Goal: Task Accomplishment & Management: Use online tool/utility

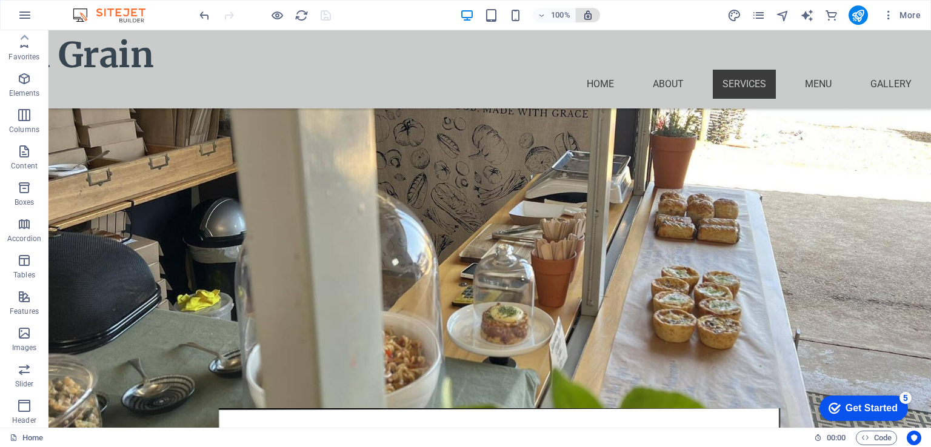
scroll to position [783, 0]
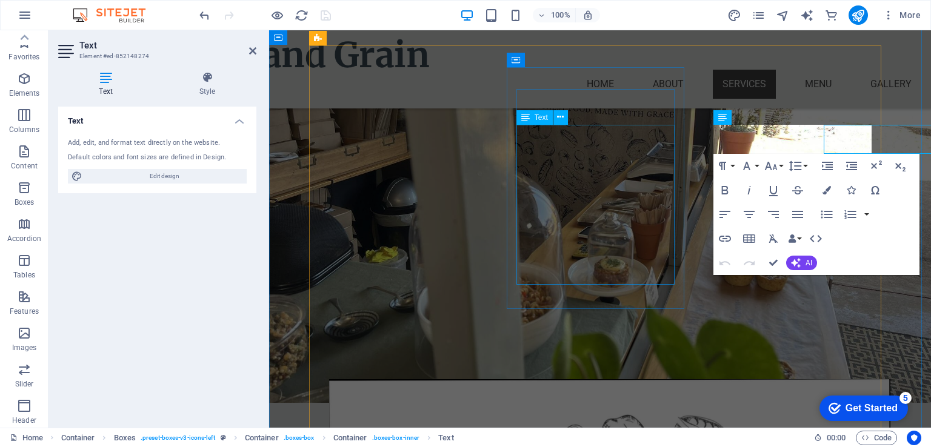
scroll to position [184, 0]
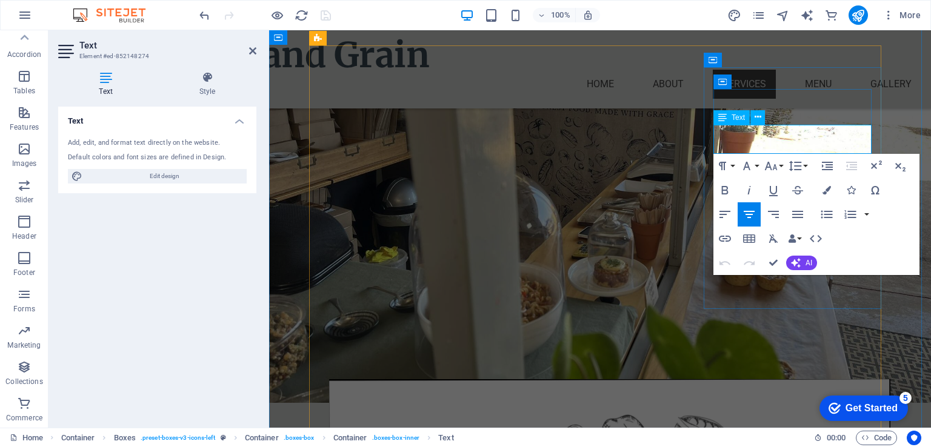
drag, startPoint x: 854, startPoint y: 145, endPoint x: 728, endPoint y: 132, distance: 126.8
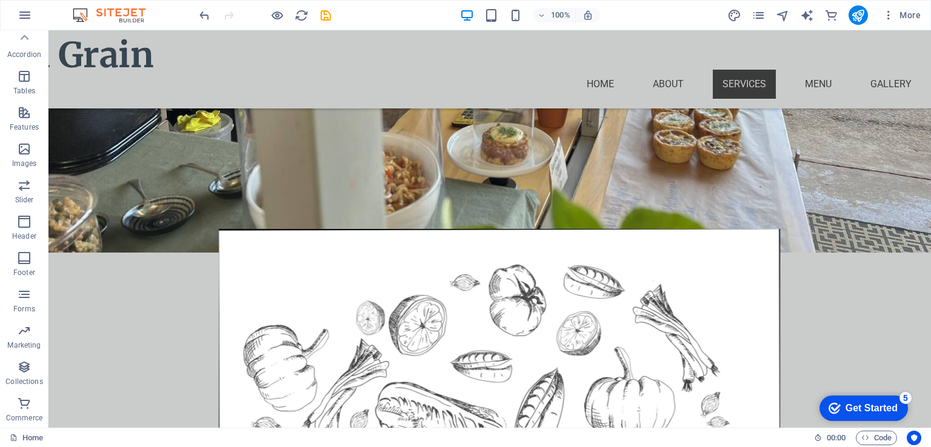
scroll to position [950, 0]
